Goal: Transaction & Acquisition: Register for event/course

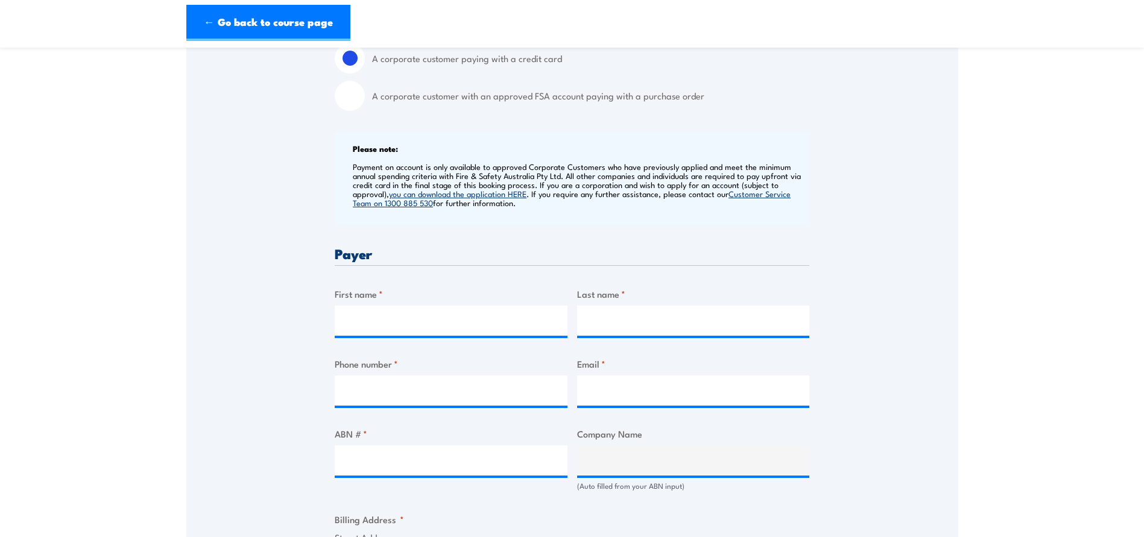
scroll to position [482, 0]
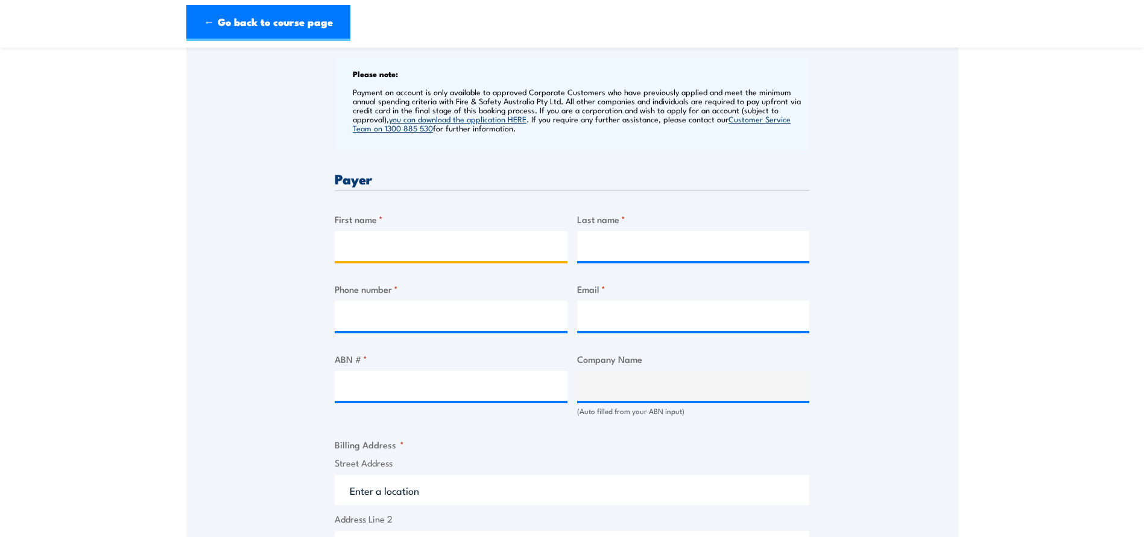
click at [388, 235] on input "First name *" at bounding box center [451, 246] width 233 height 30
type input "Tom"
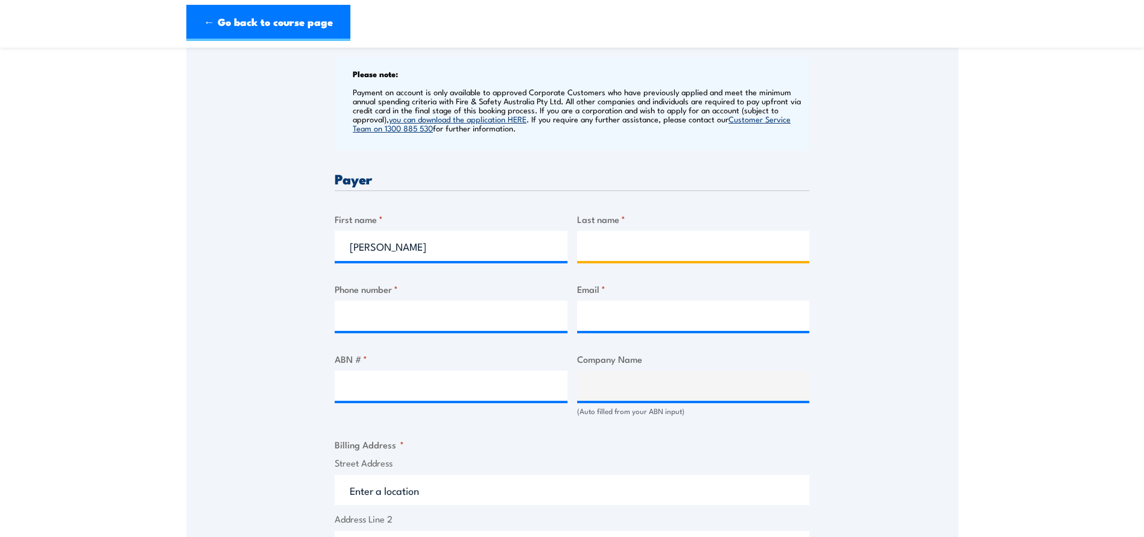
click at [654, 248] on input "Last name *" at bounding box center [693, 246] width 233 height 30
type input "Wing"
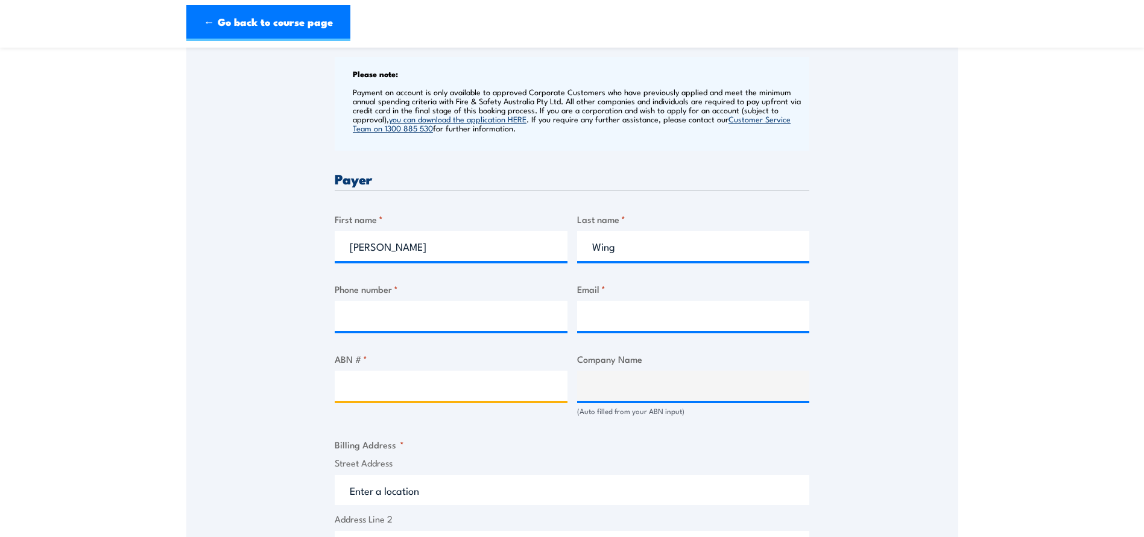
click at [418, 387] on input "ABN # *" at bounding box center [451, 386] width 233 height 30
click at [356, 385] on input "ABN # *" at bounding box center [451, 386] width 233 height 30
paste input "99 091 344 704"
type input "99 091 344 704"
type input "APA GROUP LIMITED"
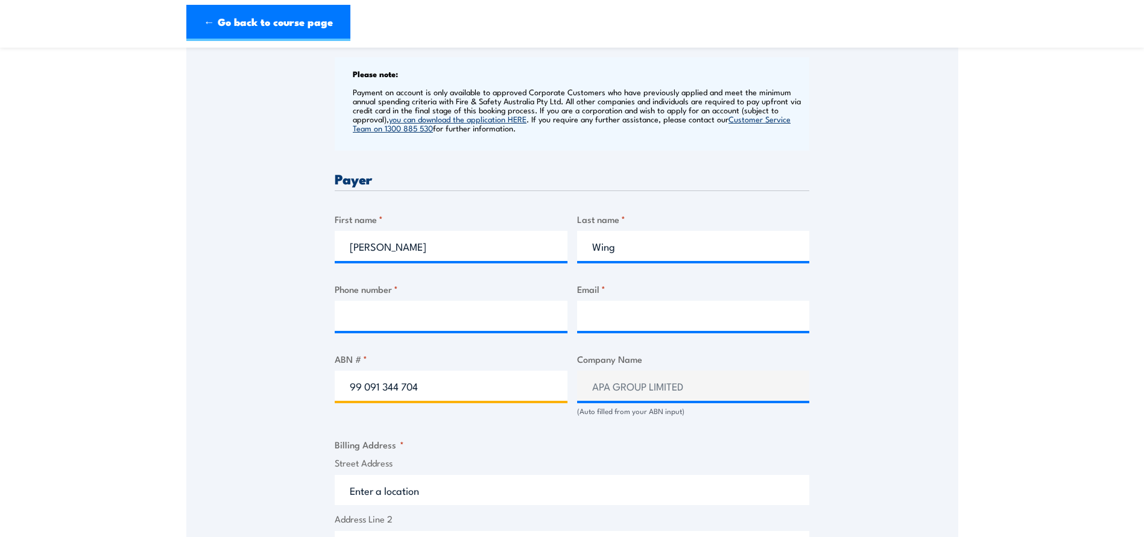
type input "99 091 344 704"
click at [289, 389] on div "Speak to a specialist CALL 1300 885 530 CALL 1300 885 530 " * " indicates requi…" at bounding box center [572, 347] width 772 height 1207
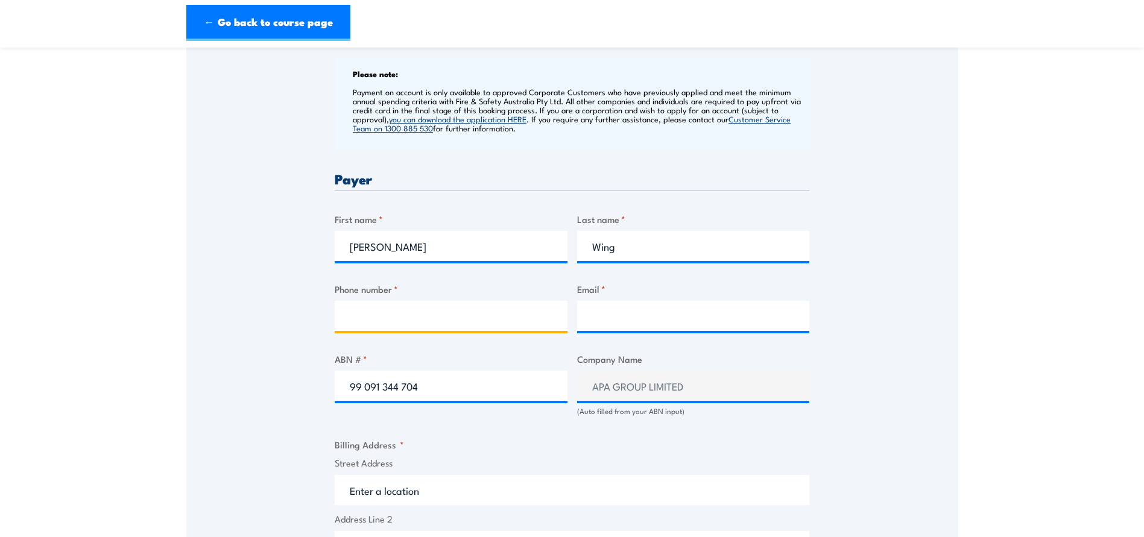
click at [408, 308] on input "Phone number *" at bounding box center [451, 316] width 233 height 30
type input "0427 957 261"
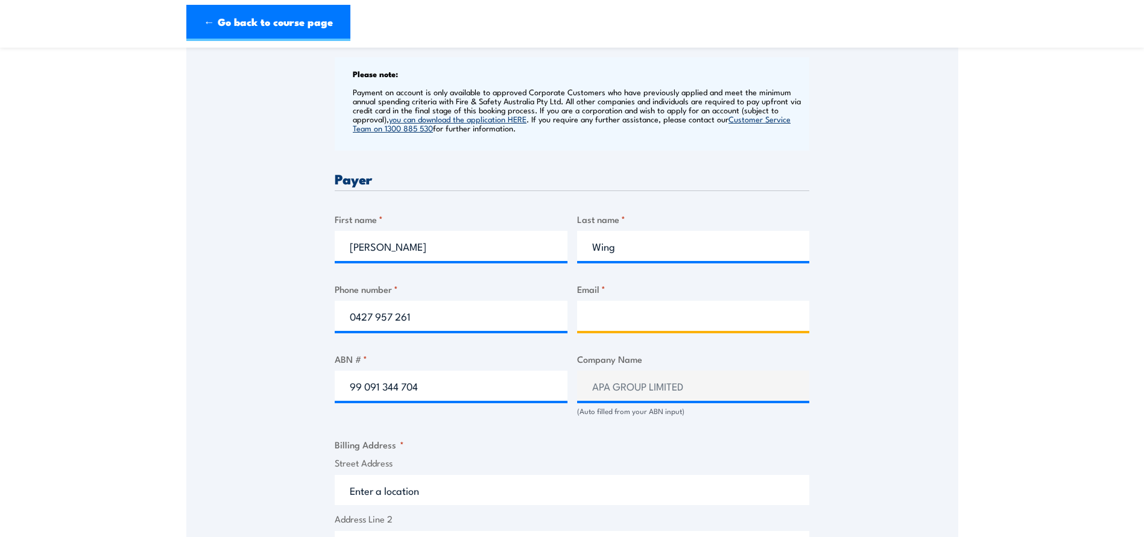
click at [620, 309] on input "Email *" at bounding box center [693, 316] width 233 height 30
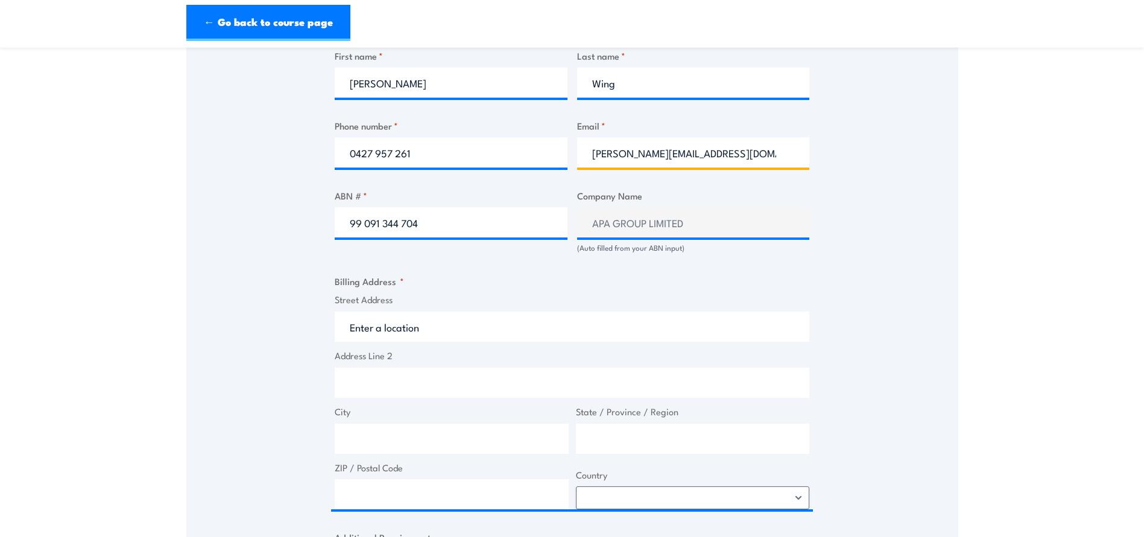
scroll to position [663, 0]
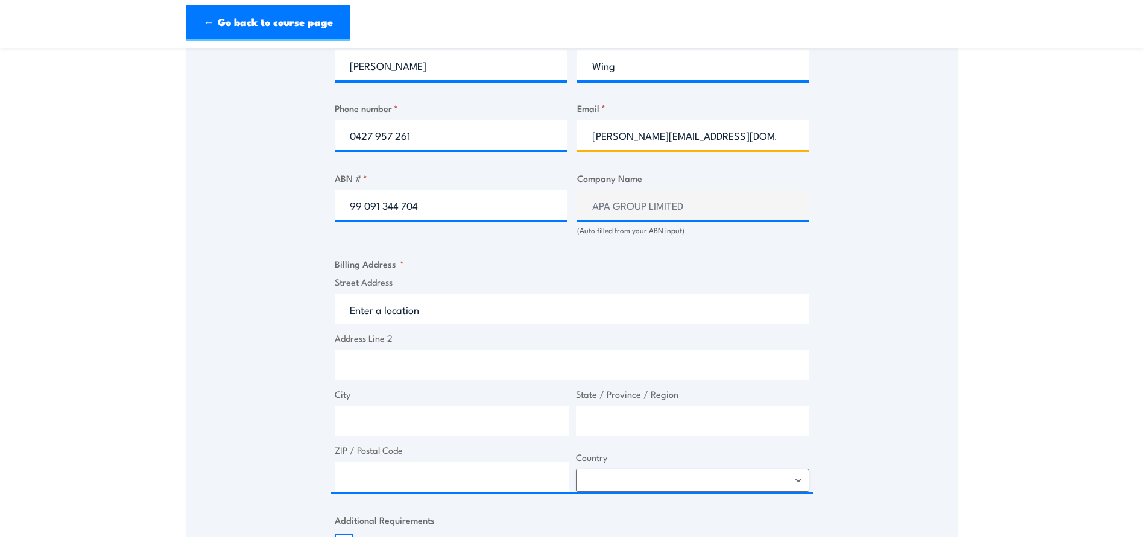
type input "tom.wing@apa.com.au"
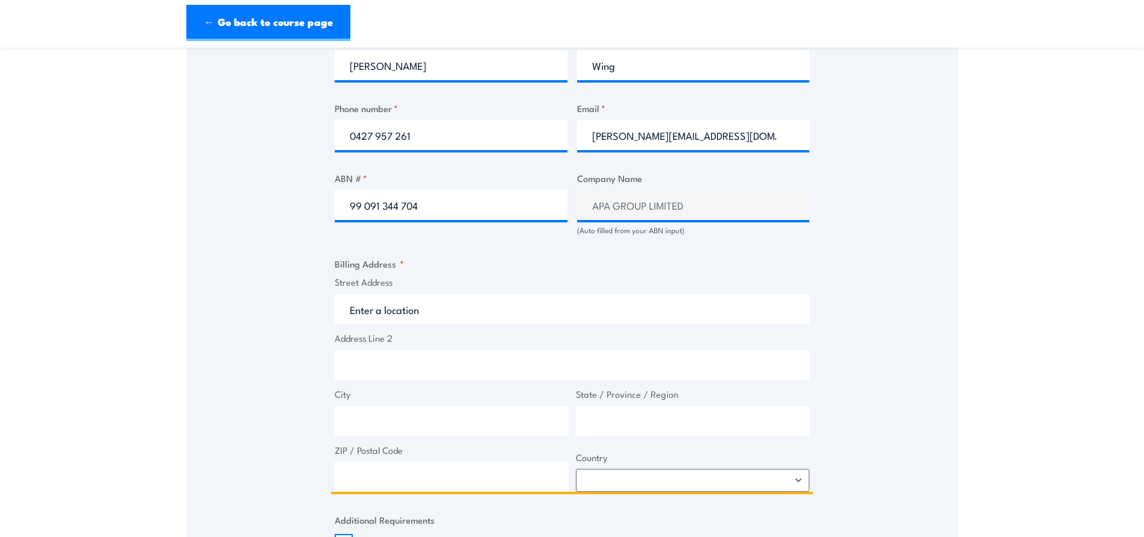
click at [444, 309] on input "Street Address" at bounding box center [572, 309] width 475 height 30
drag, startPoint x: 444, startPoint y: 309, endPoint x: 341, endPoint y: 309, distance: 103.1
click at [341, 309] on input "Street Address" at bounding box center [572, 309] width 475 height 30
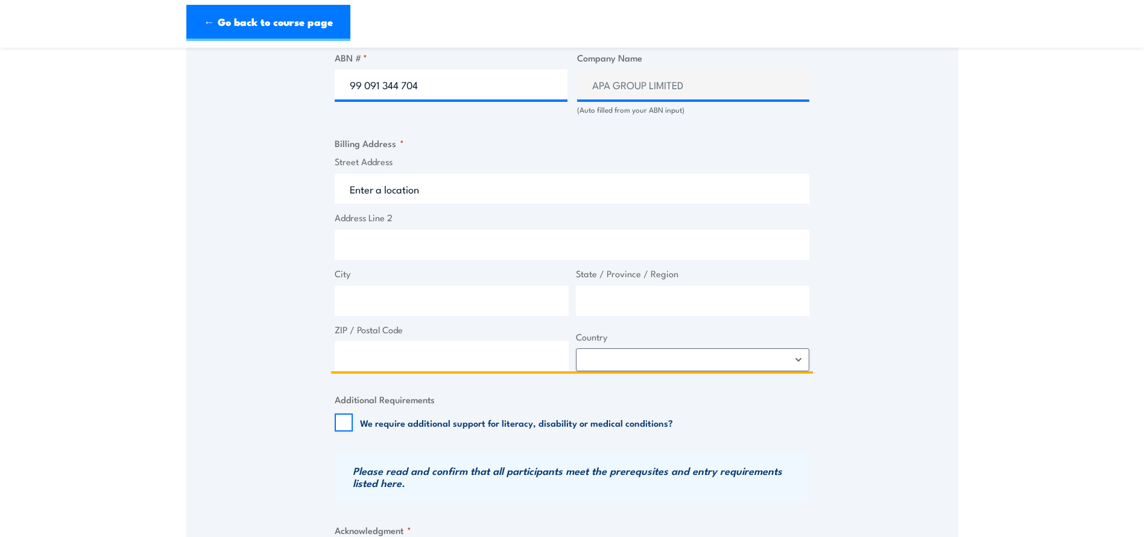
scroll to position [724, 0]
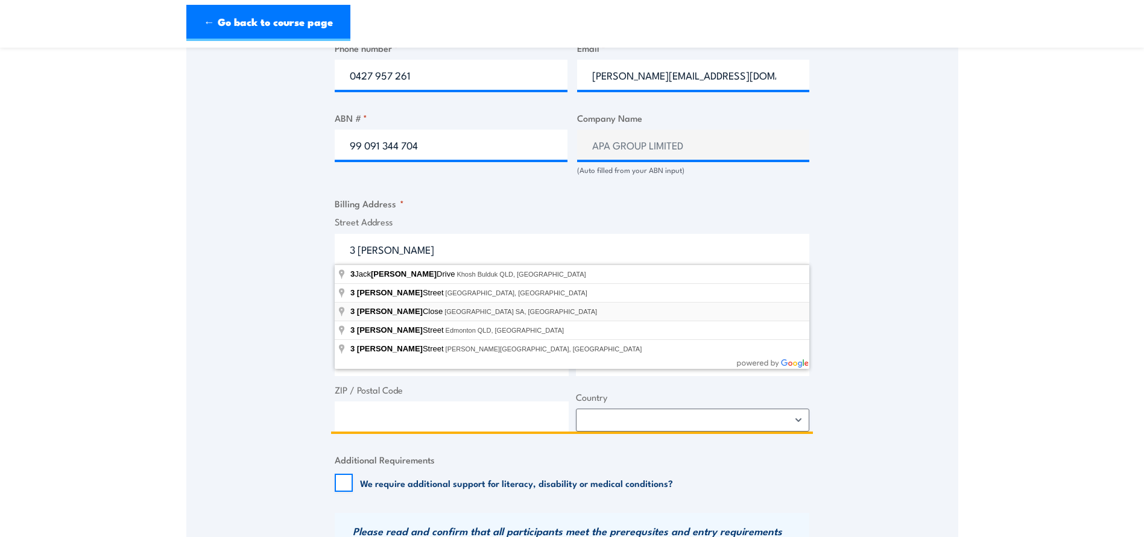
type input "3 Pyne Close, Mount Gambier SA, Australia"
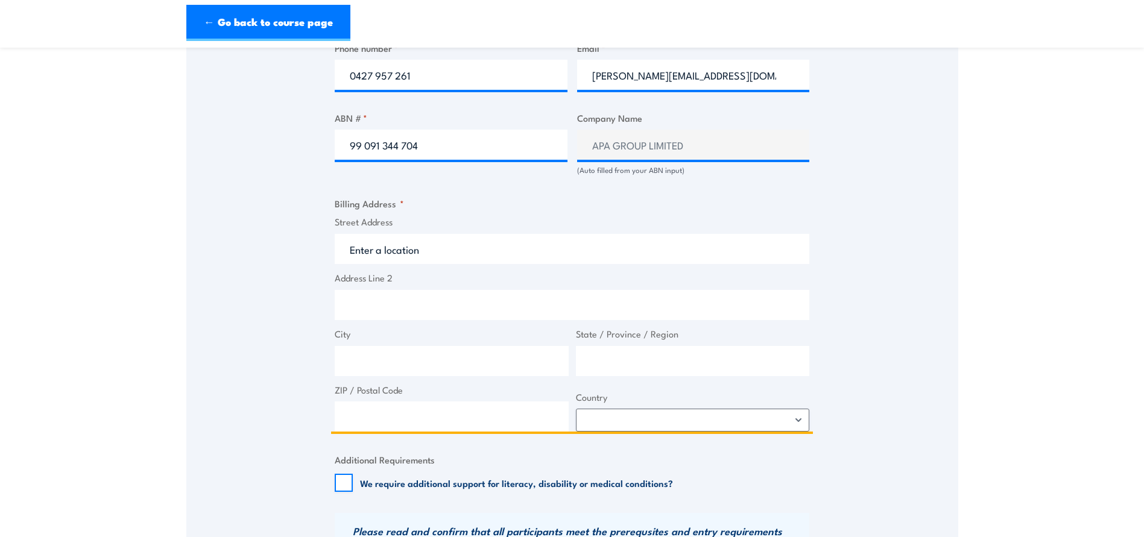
type input "3 Pyne Cl"
type input "Mount Gambier"
type input "South Australia"
type input "5290"
select select "Australia"
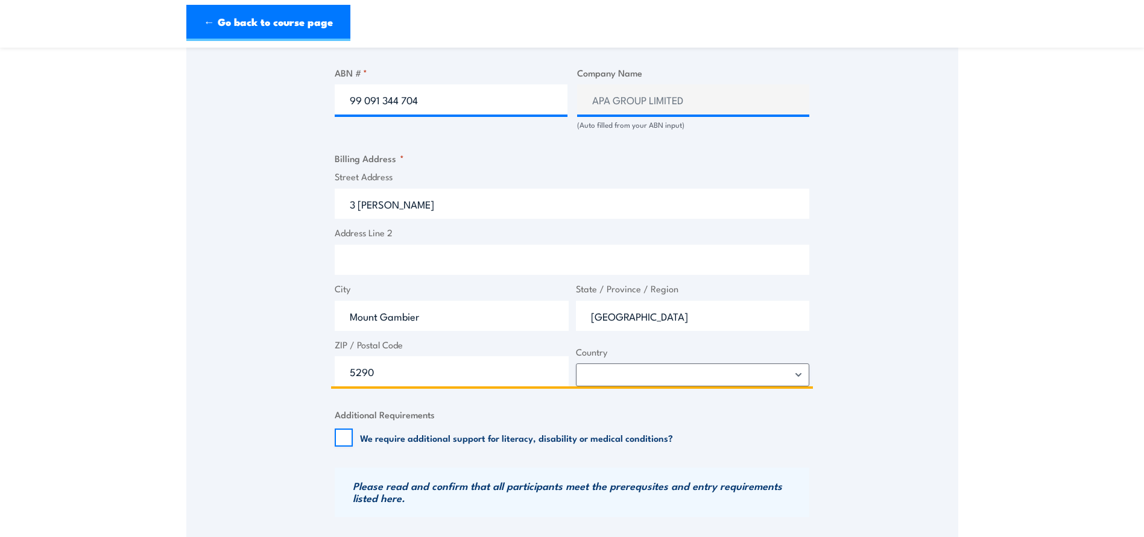
scroll to position [965, 0]
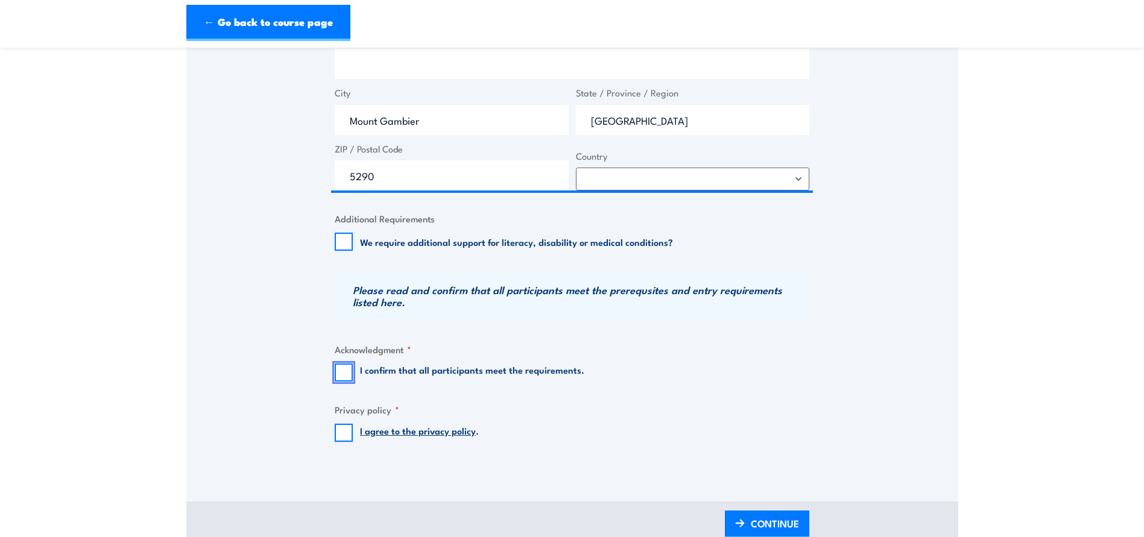
click at [342, 373] on input "I confirm that all participants meet the requirements." at bounding box center [344, 373] width 18 height 18
checkbox input "true"
click at [342, 437] on input "I agree to the privacy policy ." at bounding box center [344, 433] width 18 height 18
checkbox input "true"
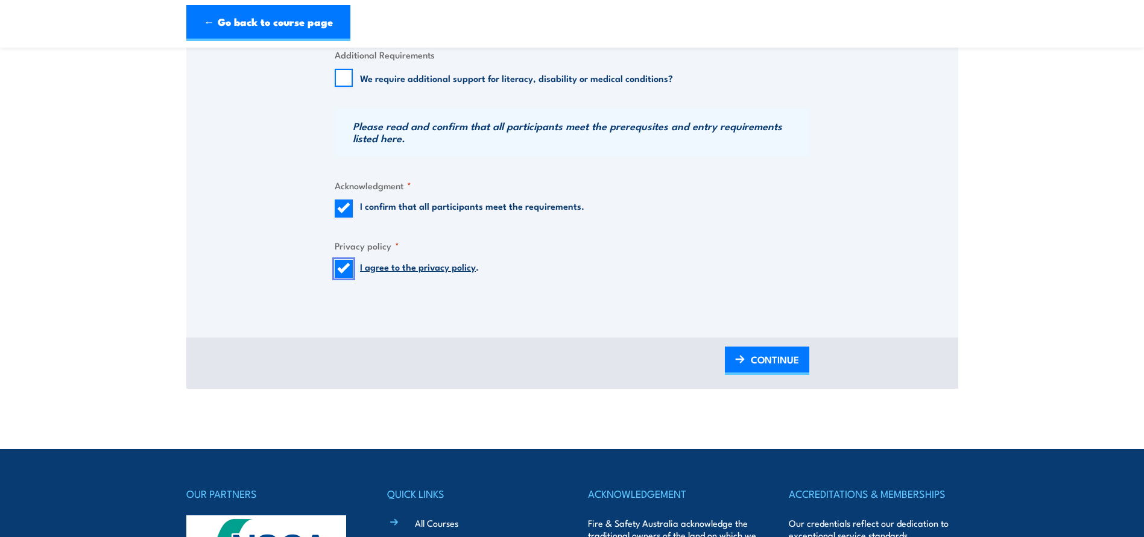
scroll to position [1146, 0]
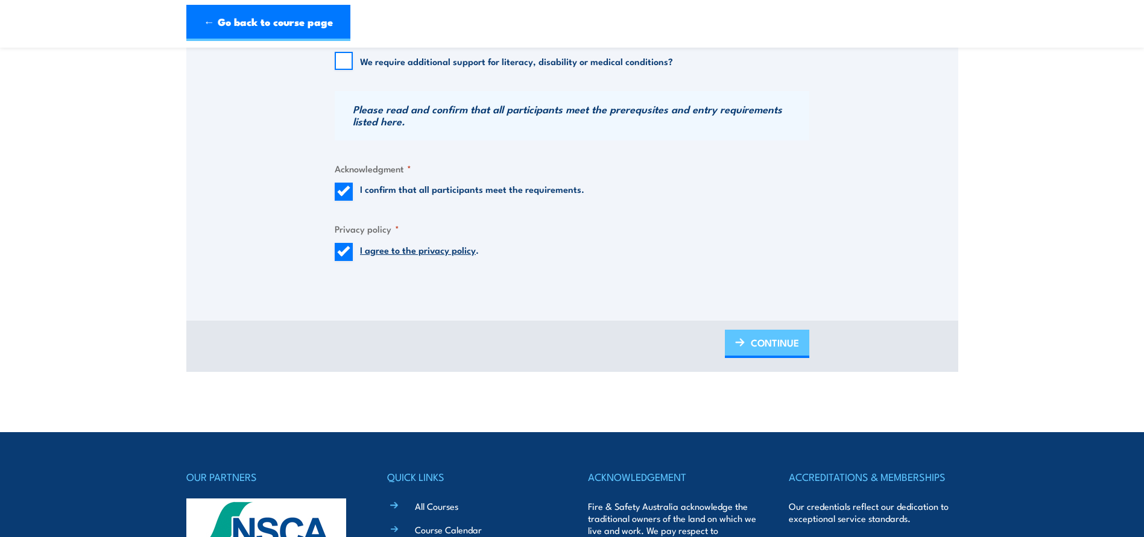
click at [762, 344] on span "CONTINUE" at bounding box center [775, 343] width 48 height 32
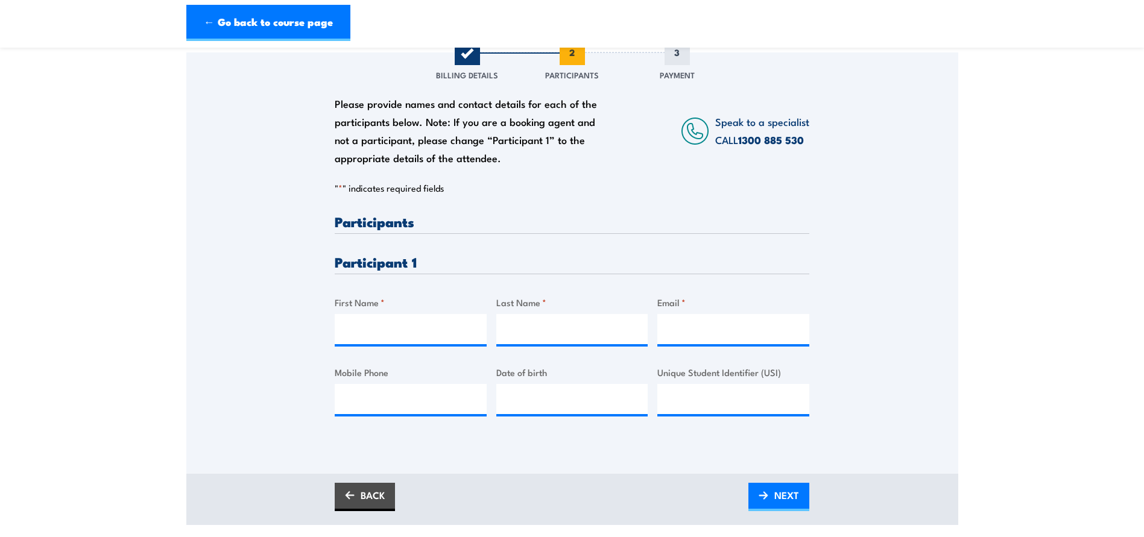
scroll to position [181, 0]
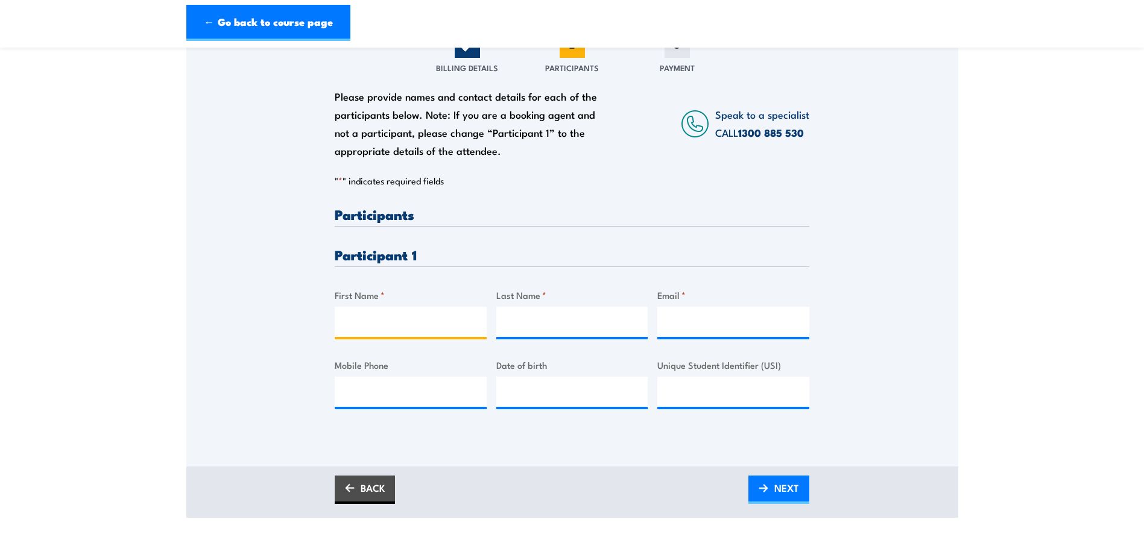
click at [367, 328] on input "First Name *" at bounding box center [411, 322] width 152 height 30
click at [374, 324] on input "First Name *" at bounding box center [411, 322] width 152 height 30
click at [337, 337] on div at bounding box center [411, 322] width 152 height 30
click at [393, 327] on input "First Name *" at bounding box center [411, 322] width 152 height 30
click at [411, 326] on input "First Name *" at bounding box center [411, 322] width 152 height 30
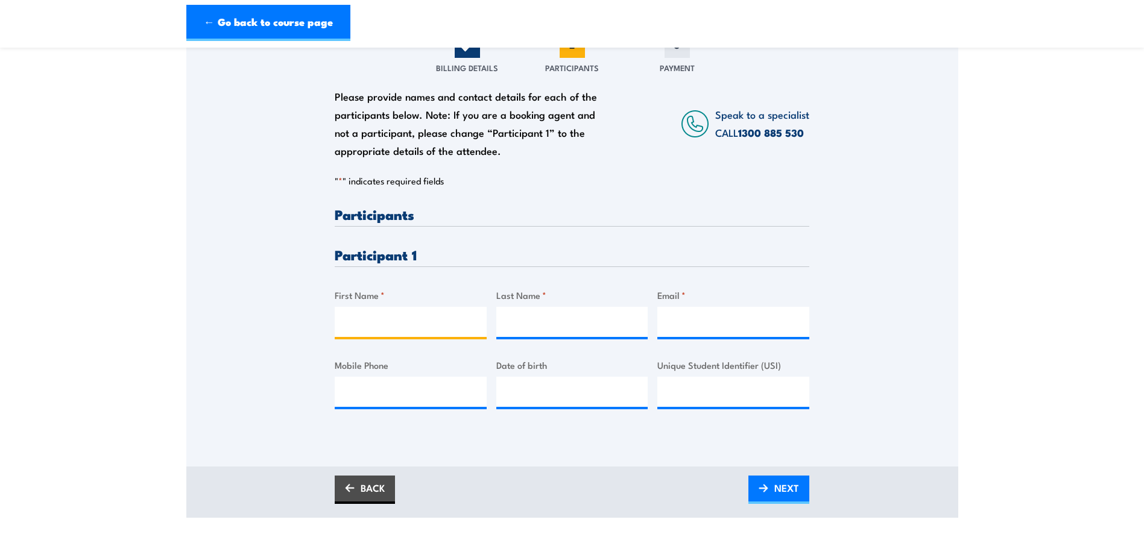
paste input "KhuntHserBluNay"
type input "Khunt Hser Blu Nay"
click at [563, 321] on input "Last Name *" at bounding box center [572, 322] width 152 height 30
click at [571, 321] on input "Last Name *" at bounding box center [572, 322] width 152 height 30
paste input "Say"
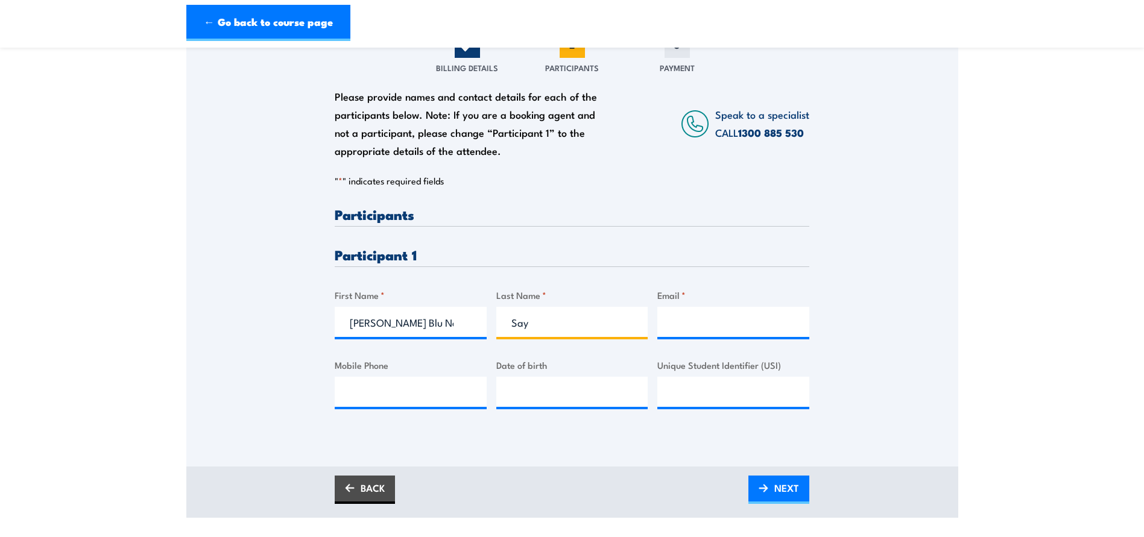
type input "Say"
click at [706, 320] on input "Email *" at bounding box center [733, 322] width 152 height 30
paste input "blunaysay@gmail.com"
type input "blunaysay@gmail.com"
click at [373, 388] on input "Mobile Phone" at bounding box center [411, 392] width 152 height 30
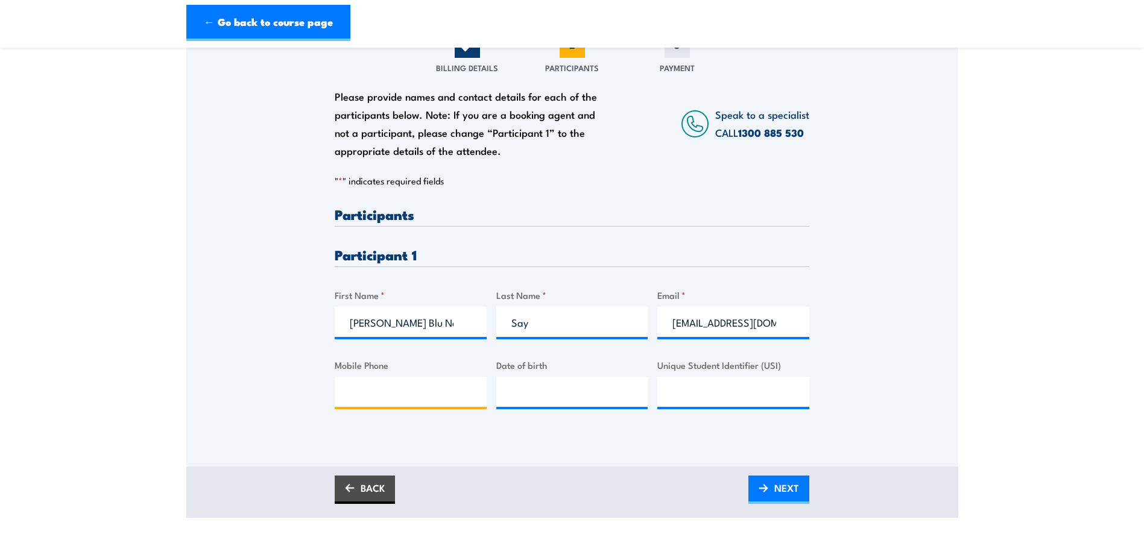
click at [396, 386] on input "Mobile Phone" at bounding box center [411, 392] width 152 height 30
paste input "+61478115913"
click at [365, 393] on input "+61478115913" at bounding box center [411, 392] width 152 height 30
type input "0478 115 913"
click at [535, 396] on input "__/__/____" at bounding box center [572, 392] width 152 height 30
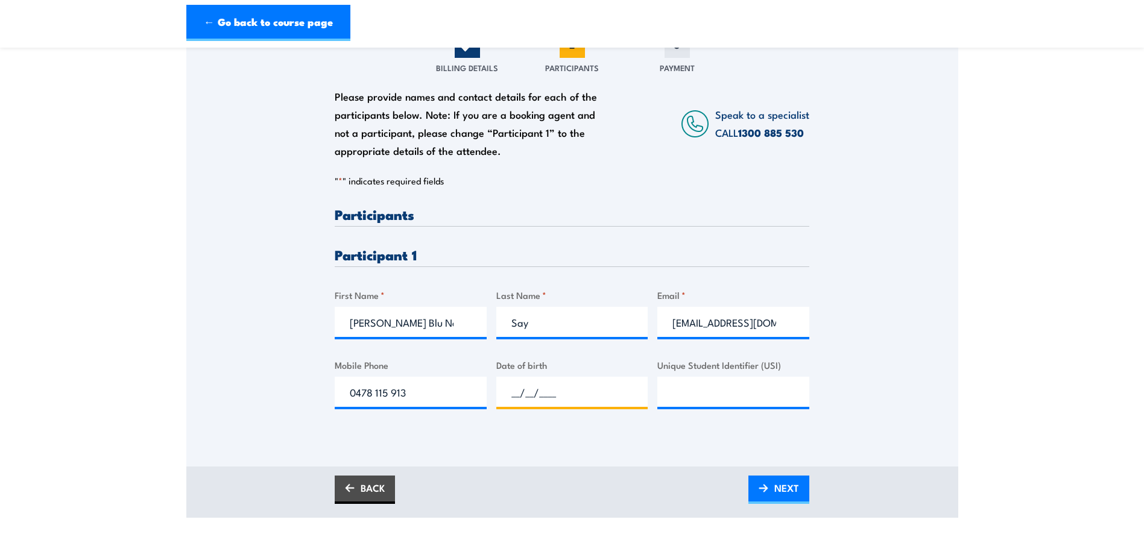
paste input "70/32/007"
drag, startPoint x: 584, startPoint y: 388, endPoint x: 479, endPoint y: 401, distance: 105.7
click at [479, 401] on div "Please provide names and contact details for each of the participants below. No…" at bounding box center [572, 317] width 475 height 221
type input "07/03/2007"
click at [741, 396] on input "Unique Student Identifier (USI)" at bounding box center [733, 392] width 152 height 30
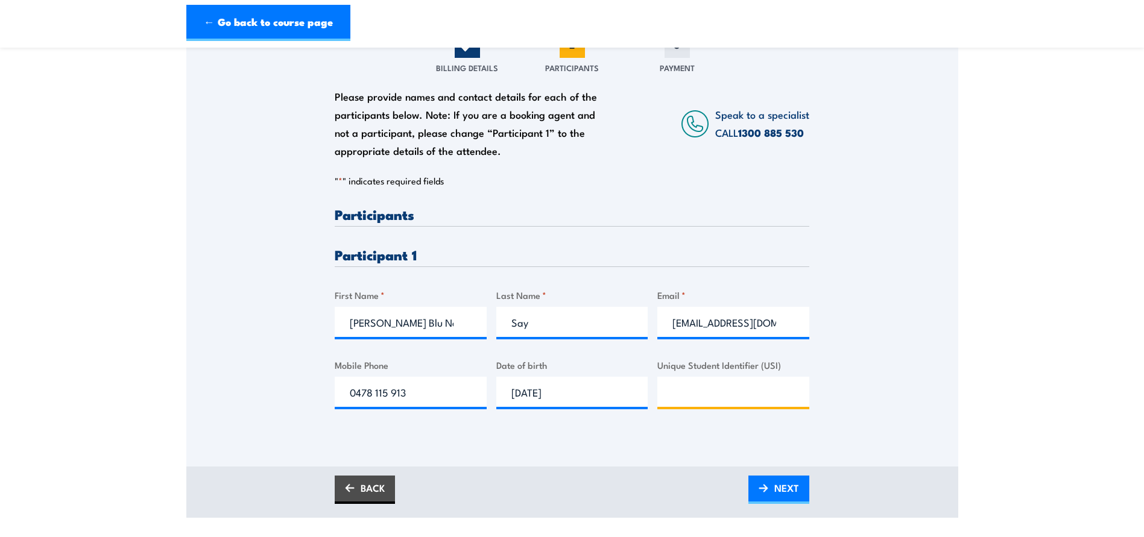
click at [749, 390] on input "Unique Student Identifier (USI)" at bounding box center [733, 392] width 152 height 30
paste input "KXFU3HEUQW"
type input "KXFU3HEUQW"
click at [896, 378] on div "Please provide names and contact details for each of the participants below. No…" at bounding box center [572, 239] width 772 height 388
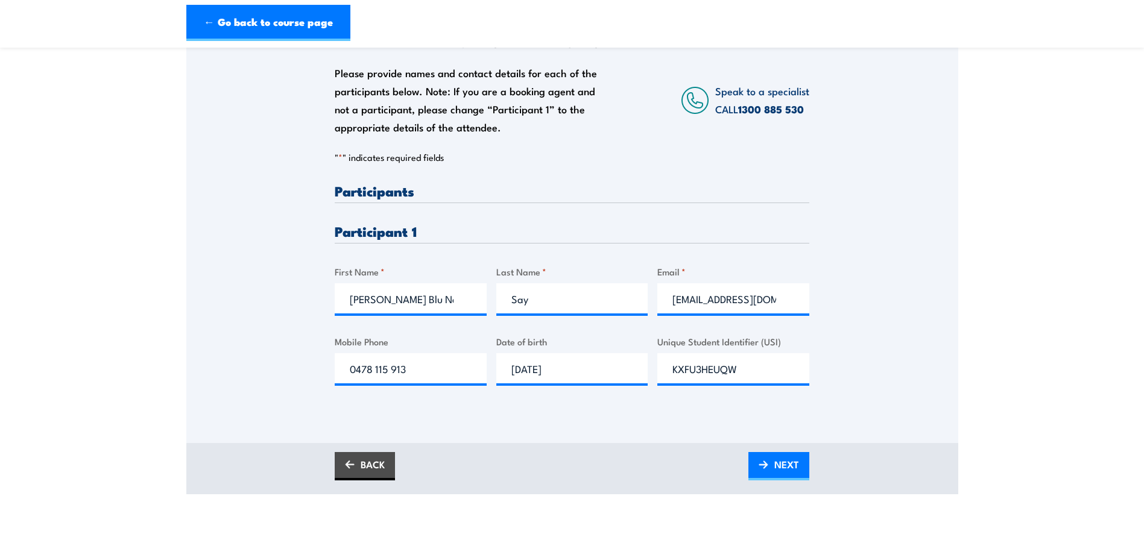
scroll to position [241, 0]
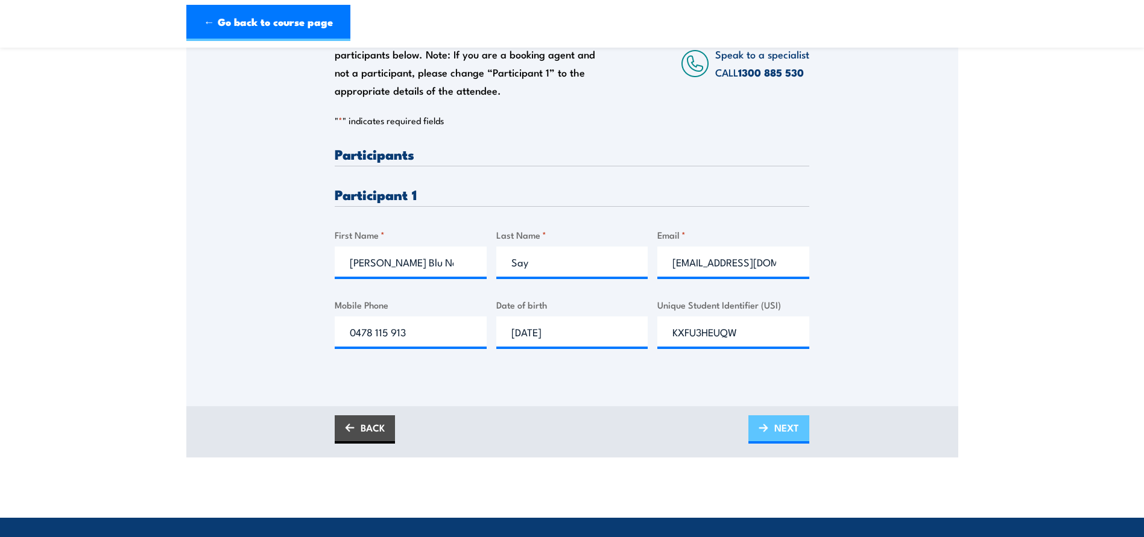
click at [793, 430] on span "NEXT" at bounding box center [786, 428] width 25 height 32
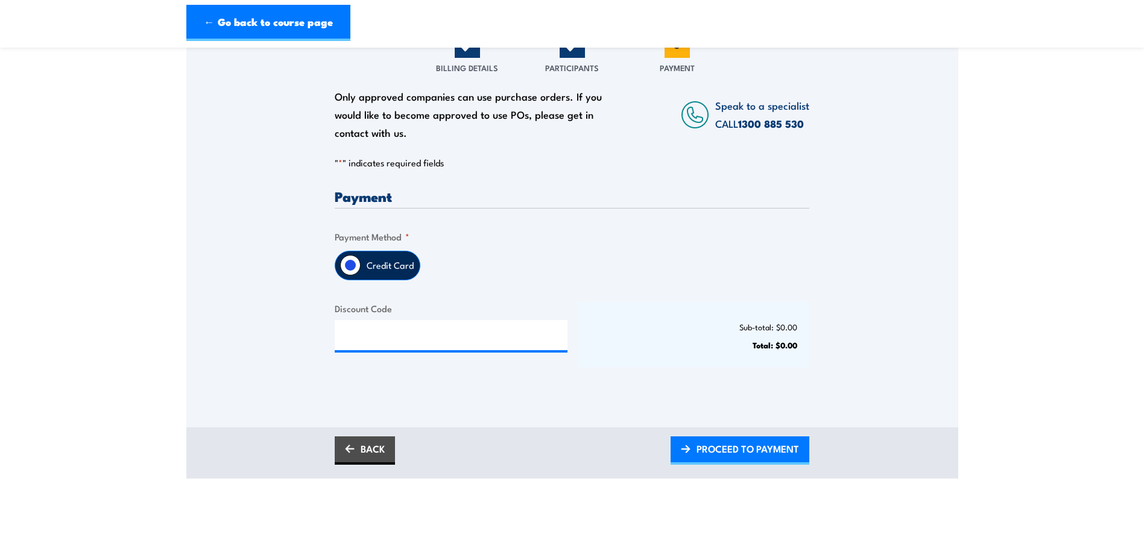
scroll to position [121, 0]
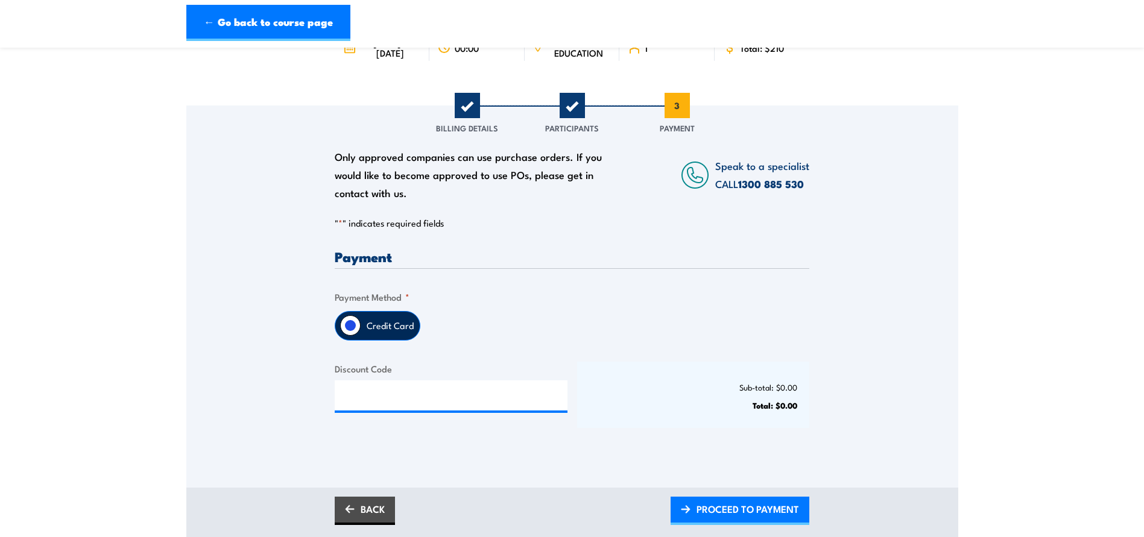
click at [351, 326] on input "Credit Card" at bounding box center [350, 325] width 21 height 21
click at [364, 426] on div "Discount Code" at bounding box center [451, 395] width 233 height 66
click at [368, 403] on input "Discount Code" at bounding box center [451, 396] width 233 height 30
click at [498, 311] on div "Credit Card" at bounding box center [572, 326] width 475 height 30
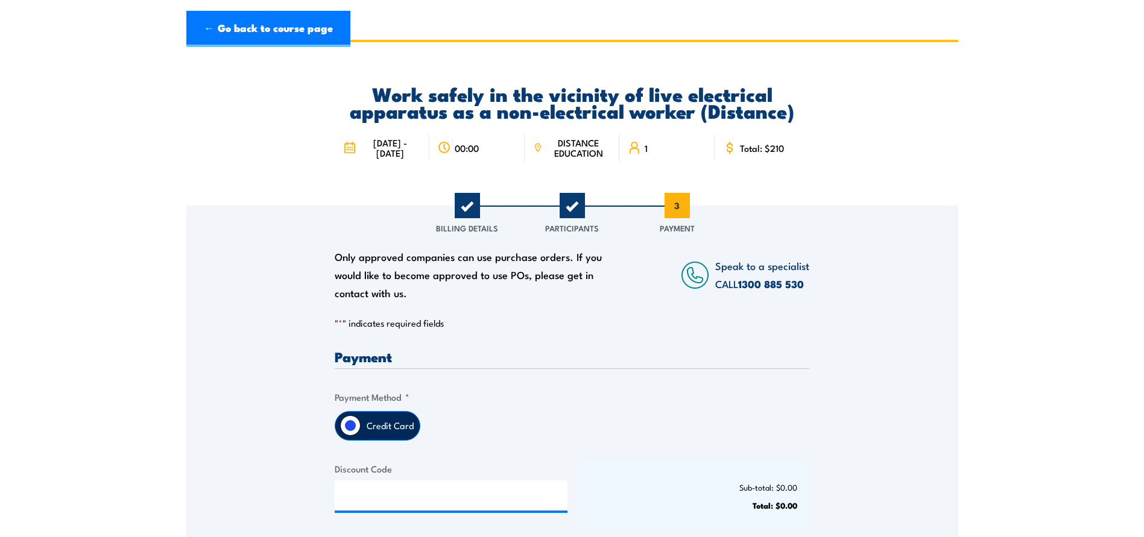
scroll to position [0, 0]
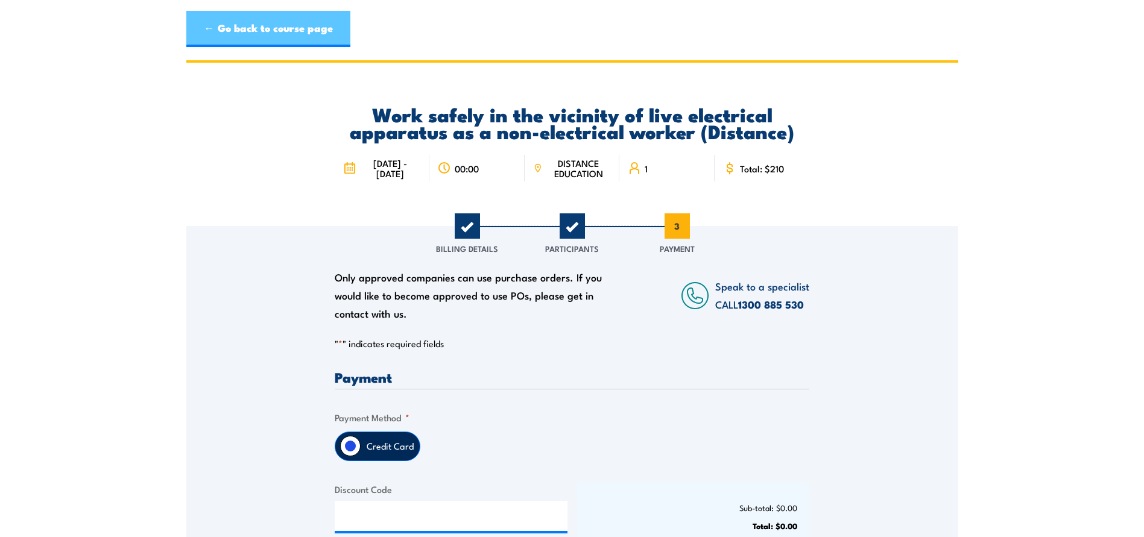
click at [240, 37] on link "← Go back to course page" at bounding box center [268, 29] width 164 height 36
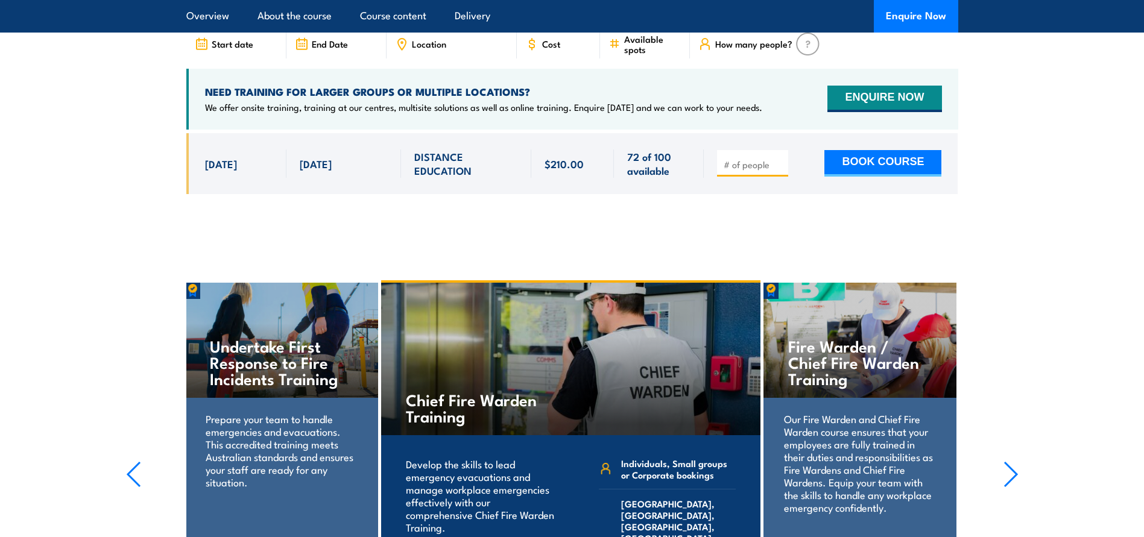
scroll to position [2049, 0]
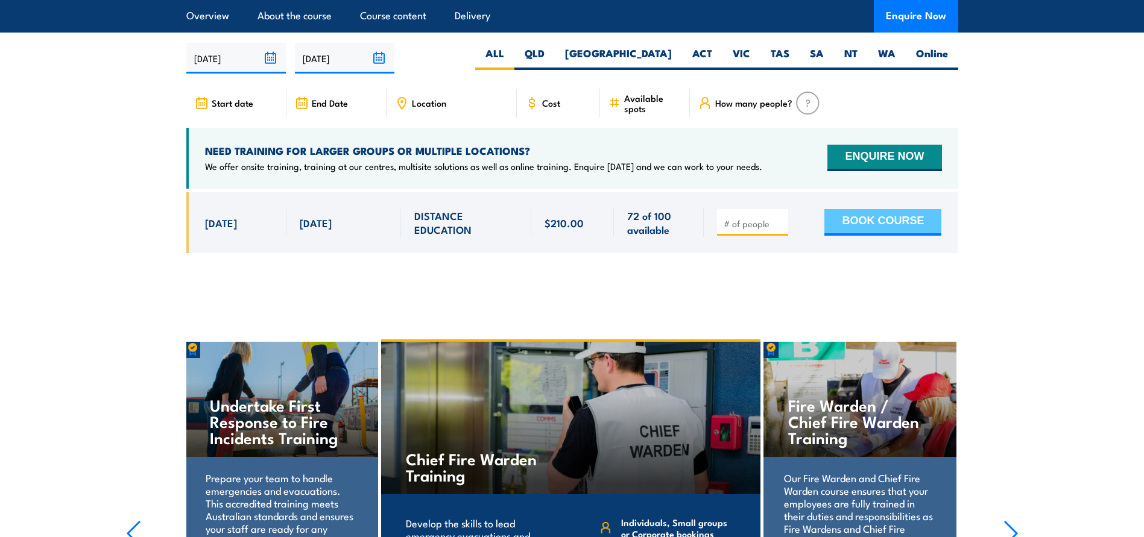
click at [899, 236] on button "BOOK COURSE" at bounding box center [882, 222] width 117 height 27
click at [759, 229] on input "number" at bounding box center [754, 224] width 60 height 12
type input "1"
click at [780, 229] on input "1" at bounding box center [754, 224] width 60 height 12
click at [880, 229] on button "BOOK COURSE" at bounding box center [882, 222] width 117 height 27
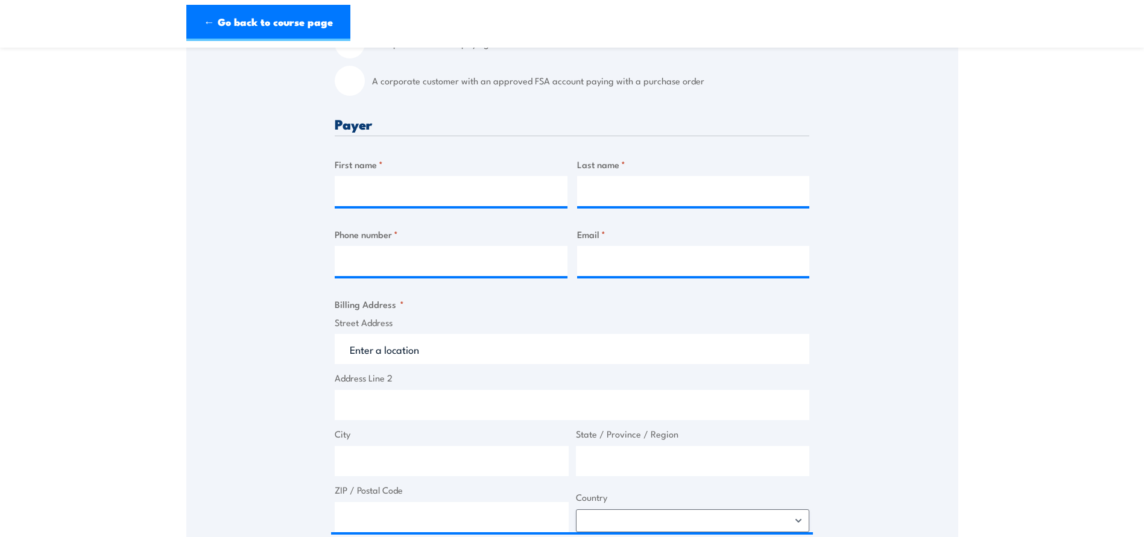
scroll to position [422, 0]
click at [368, 192] on input "First name *" at bounding box center [451, 192] width 233 height 30
type input "[PERSON_NAME]"
click at [589, 193] on input "Last name *" at bounding box center [693, 192] width 233 height 30
type input "Wing"
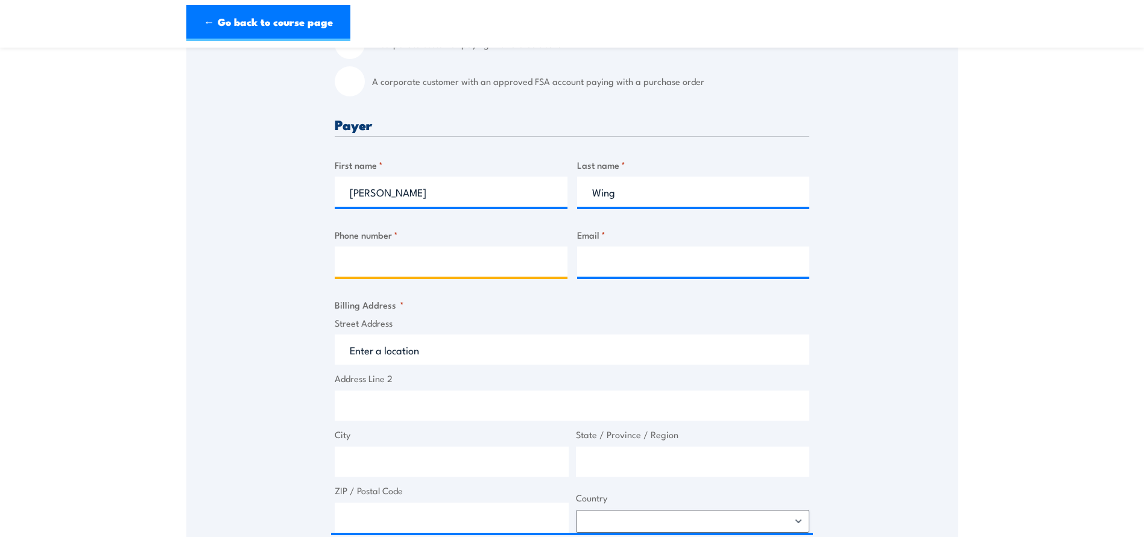
click at [396, 260] on input "Phone number *" at bounding box center [451, 262] width 233 height 30
type input "0427 957 261"
click at [668, 248] on input "Email *" at bounding box center [693, 262] width 233 height 30
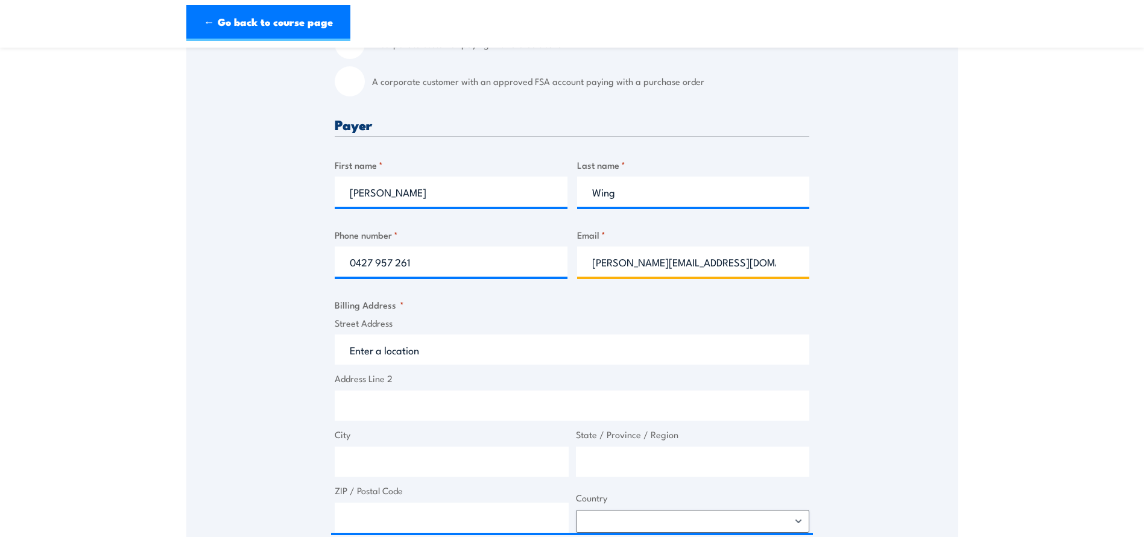
type input "[PERSON_NAME][EMAIL_ADDRESS][DOMAIN_NAME]"
click at [428, 356] on input "Street Address" at bounding box center [572, 350] width 475 height 30
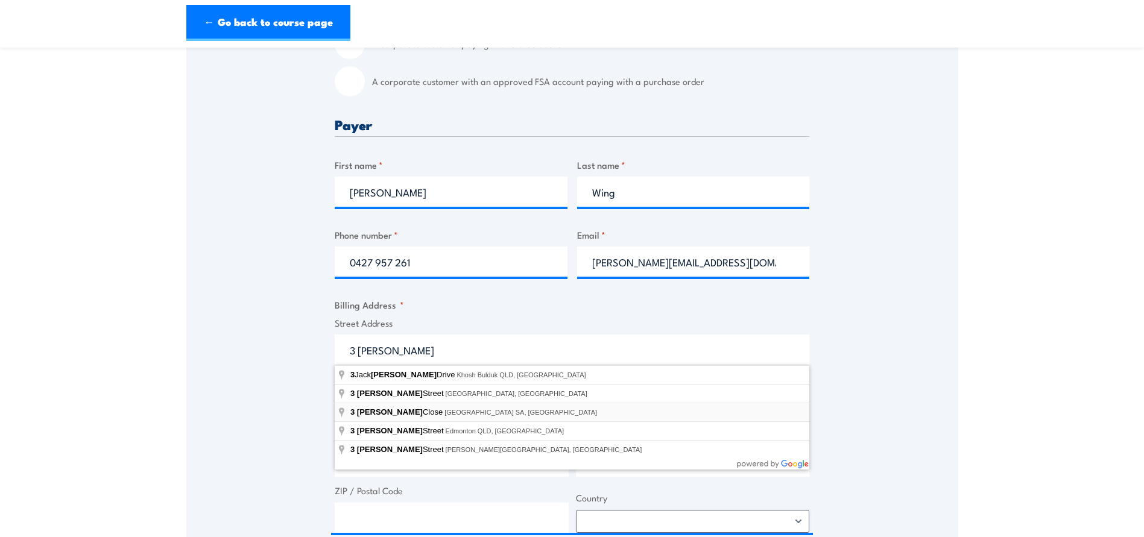
type input "3 Pyne Close, Mount Gambier SA, Australia"
type input "3 Pyne Cl"
type input "Mount Gambier"
type input "South Australia"
type input "5290"
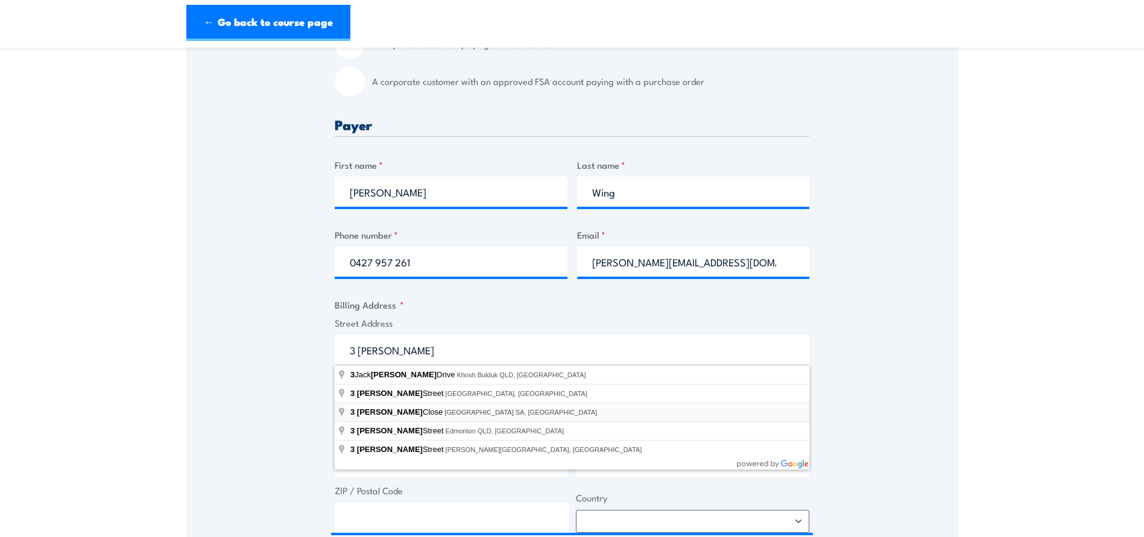
select select "Australia"
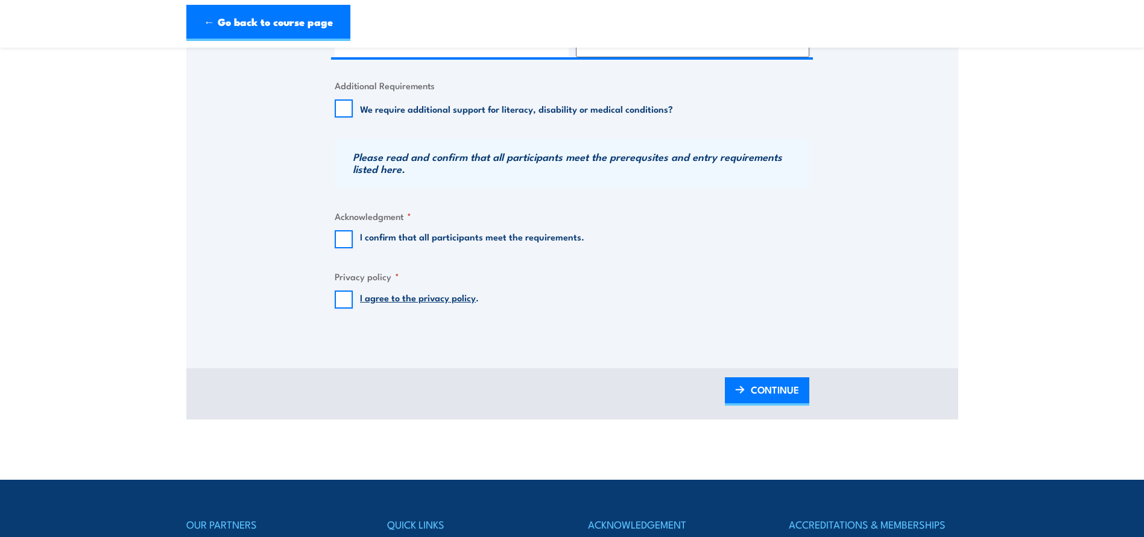
scroll to position [965, 0]
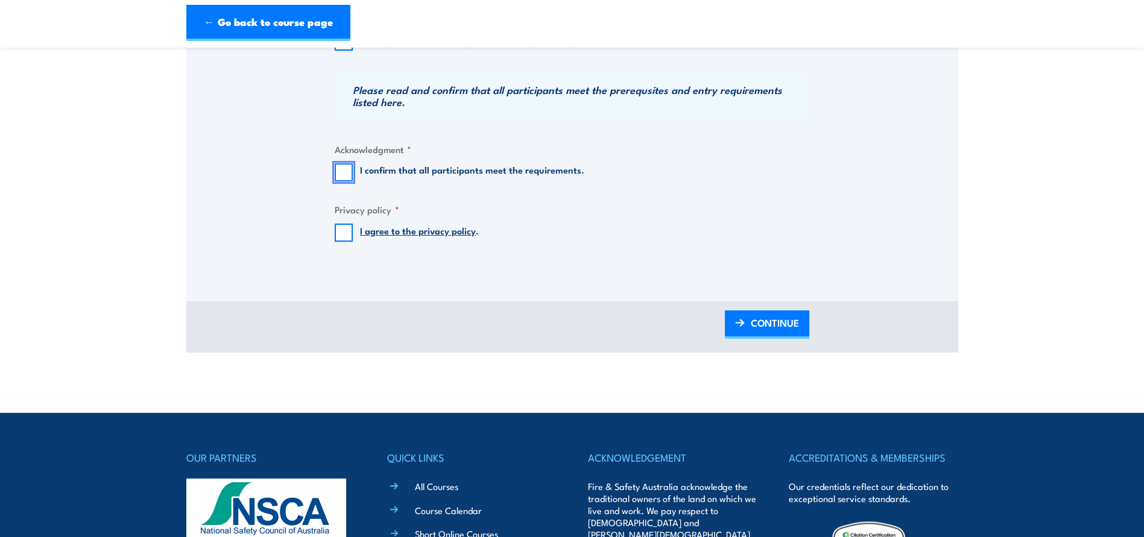
click at [346, 175] on input "I confirm that all participants meet the requirements." at bounding box center [344, 172] width 18 height 18
checkbox input "true"
click at [344, 231] on input "I agree to the privacy policy ." at bounding box center [344, 233] width 18 height 18
checkbox input "true"
click at [785, 328] on span "CONTINUE" at bounding box center [775, 323] width 48 height 32
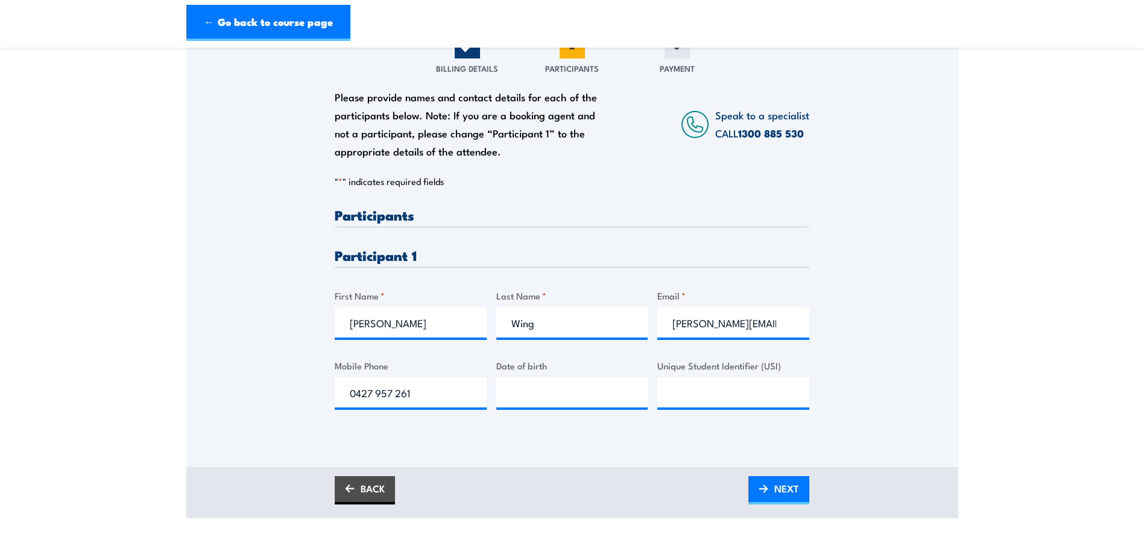
scroll to position [181, 0]
drag, startPoint x: 446, startPoint y: 323, endPoint x: 329, endPoint y: 328, distance: 117.7
click at [329, 328] on div "Please provide names and contact details for each of the participants below. No…" at bounding box center [572, 239] width 772 height 388
drag, startPoint x: 604, startPoint y: 312, endPoint x: 476, endPoint y: 324, distance: 128.4
click at [476, 324] on div "Please provide names and contact details for each of the participants below. No…" at bounding box center [572, 317] width 475 height 221
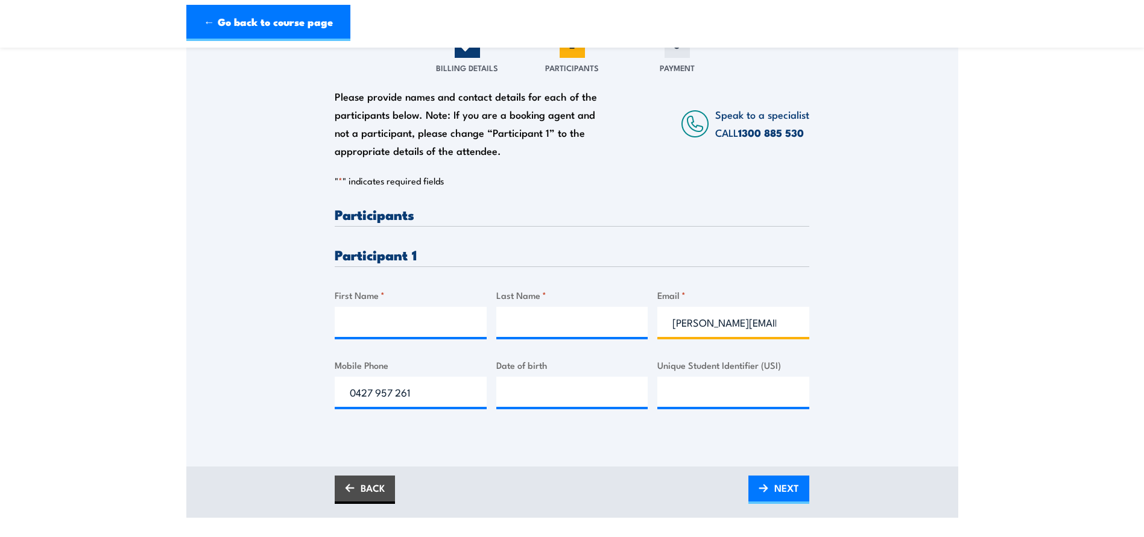
drag, startPoint x: 784, startPoint y: 325, endPoint x: 637, endPoint y: 327, distance: 146.6
click at [637, 327] on div "Please provide names and contact details for each of the participants below. No…" at bounding box center [572, 317] width 475 height 221
drag, startPoint x: 438, startPoint y: 390, endPoint x: 280, endPoint y: 405, distance: 159.3
click at [281, 405] on div "Please provide names and contact details for each of the participants below. No…" at bounding box center [572, 239] width 772 height 388
click at [413, 323] on input "First Name *" at bounding box center [411, 322] width 152 height 30
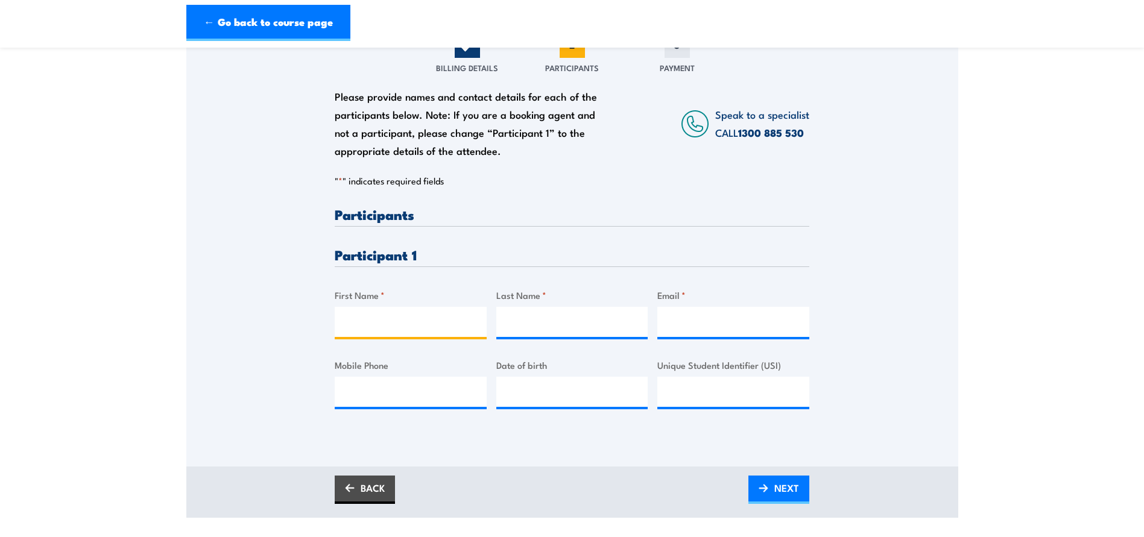
click at [399, 322] on input "First Name *" at bounding box center [411, 322] width 152 height 30
paste input "KhuntHserBluNay"
type input "Khunt Hser Blu Nay"
click at [576, 329] on input "Last Name *" at bounding box center [572, 322] width 152 height 30
paste input "Say"
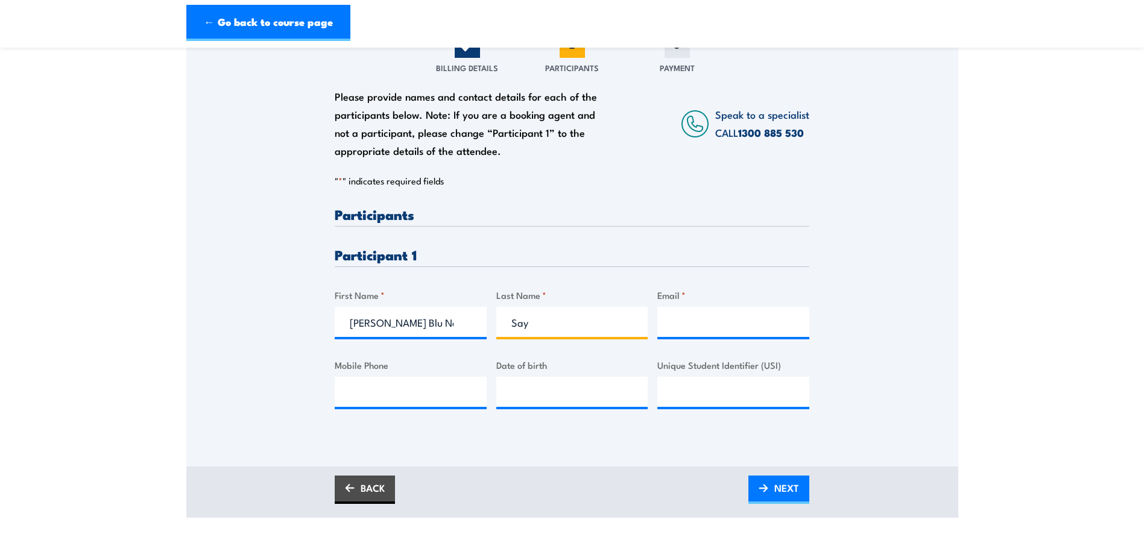
type input "Say"
click at [748, 327] on input "Email *" at bounding box center [733, 322] width 152 height 30
click at [733, 327] on input "Email *" at bounding box center [733, 322] width 152 height 30
paste input "blunaysay@gmail.com"
type input "blunaysay@gmail.com"
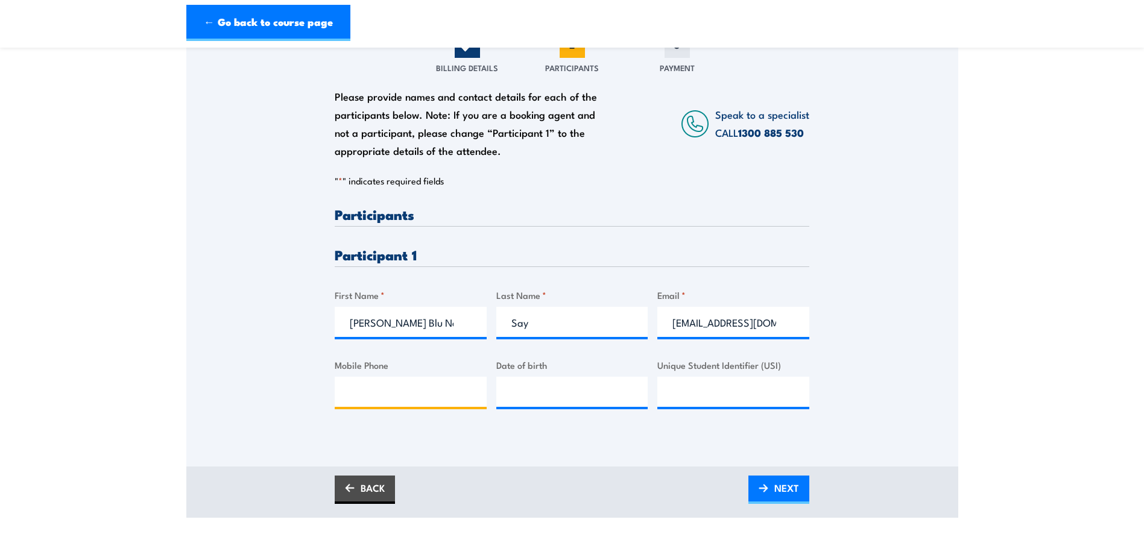
click at [400, 393] on input "Mobile Phone" at bounding box center [411, 392] width 152 height 30
paste input "+61478115913"
click at [364, 392] on input "+61478115913" at bounding box center [411, 392] width 152 height 30
type input "0478 115 913"
type input "__/__/____"
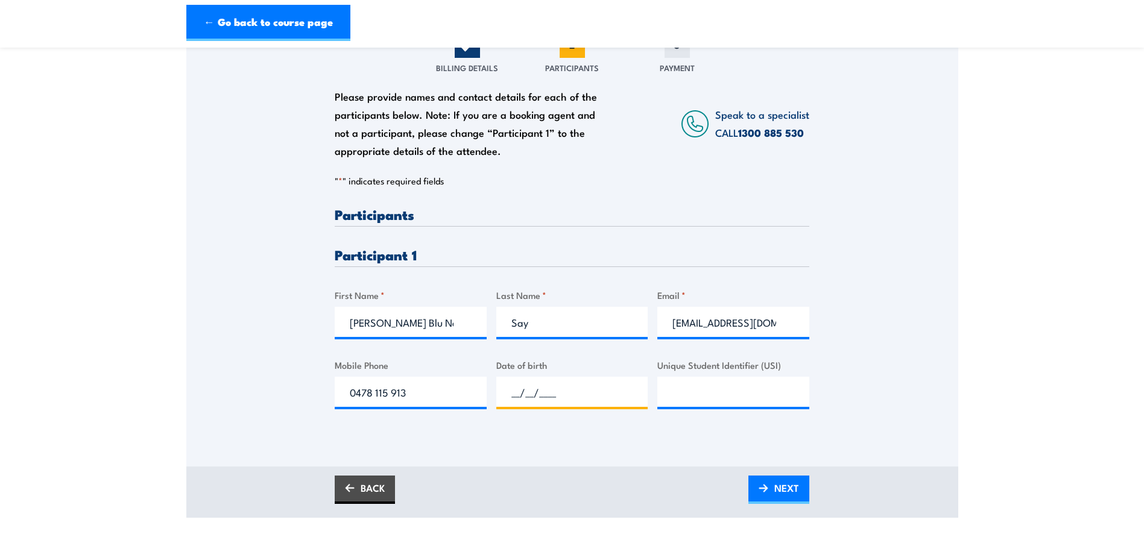
click at [519, 395] on input "__/__/____" at bounding box center [572, 392] width 152 height 30
type input "__/__/____"
click at [534, 399] on input "__/__/____" at bounding box center [572, 392] width 152 height 30
click at [511, 396] on input "__/__/____" at bounding box center [572, 392] width 152 height 30
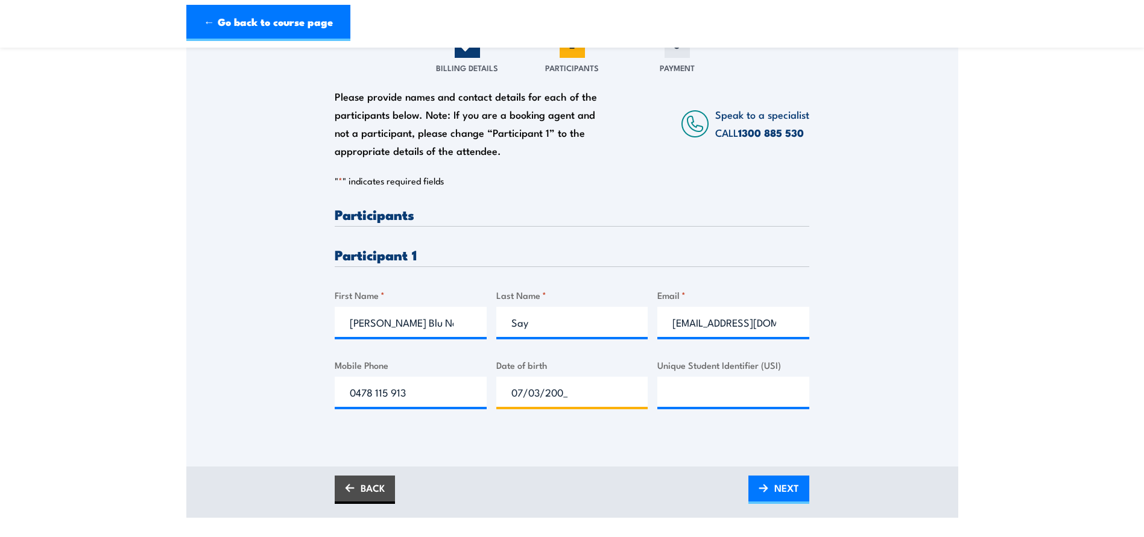
type input "07/03/2007"
click at [735, 397] on input "Unique Student Identifier (USI)" at bounding box center [733, 392] width 152 height 30
paste input "KXFU3HEUQW"
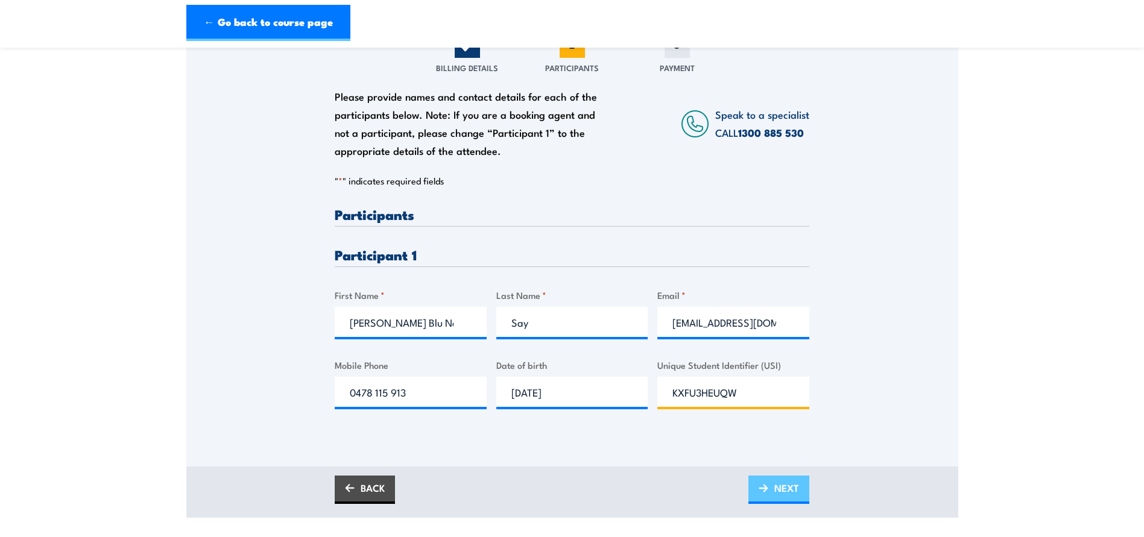
type input "KXFU3HEUQW"
click at [791, 504] on link "NEXT" at bounding box center [778, 490] width 61 height 28
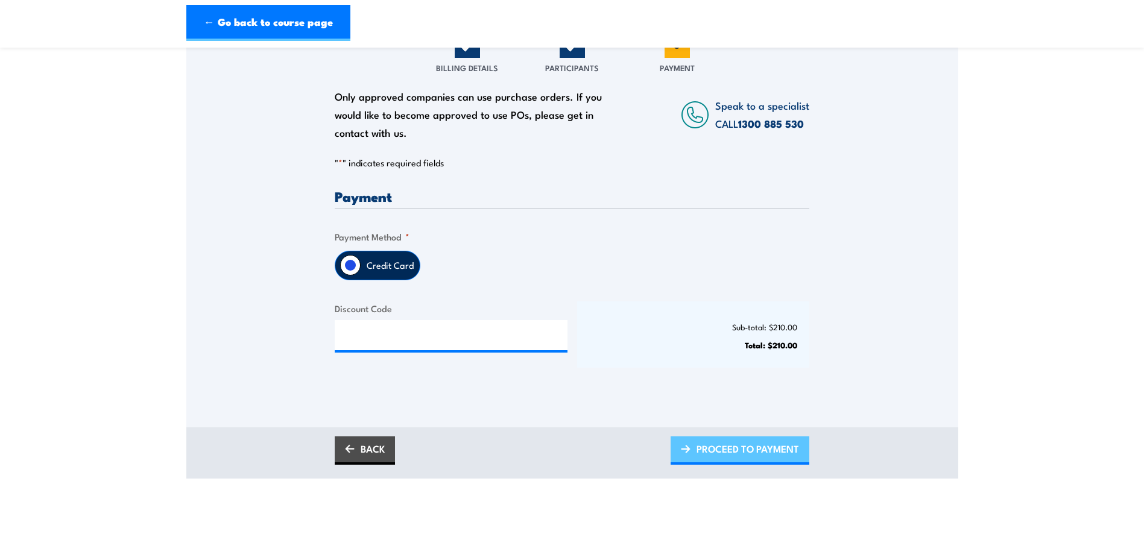
click at [712, 452] on span "PROCEED TO PAYMENT" at bounding box center [748, 449] width 103 height 32
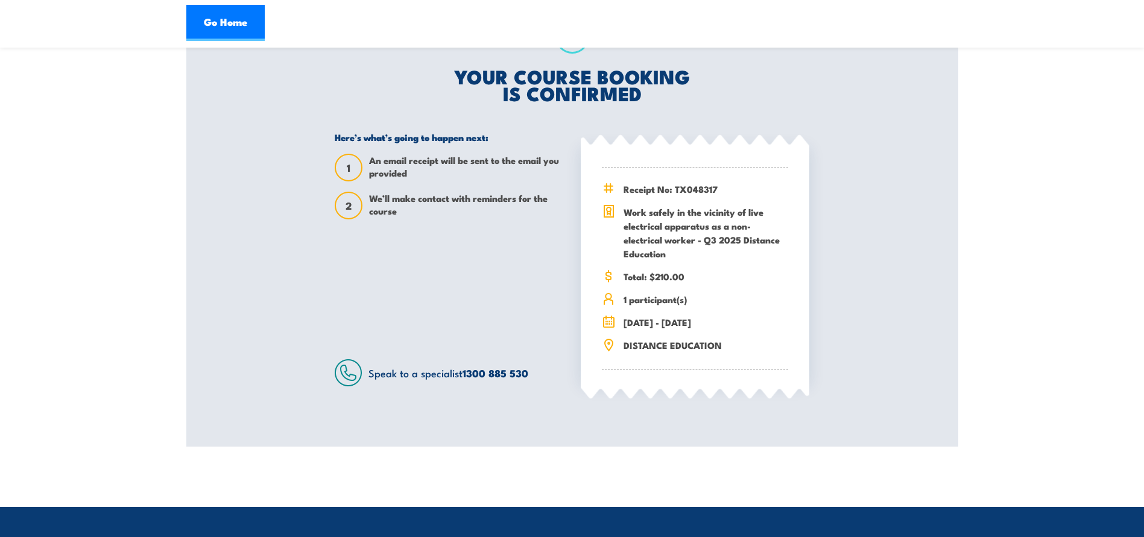
scroll to position [302, 0]
